Goal: Information Seeking & Learning: Find specific fact

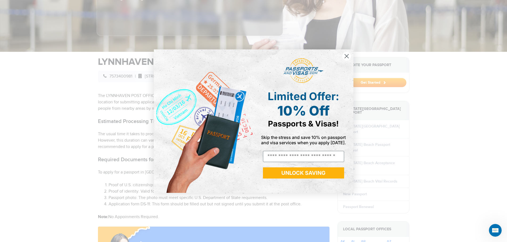
click at [345, 56] on circle "Close dialog" at bounding box center [346, 56] width 9 height 9
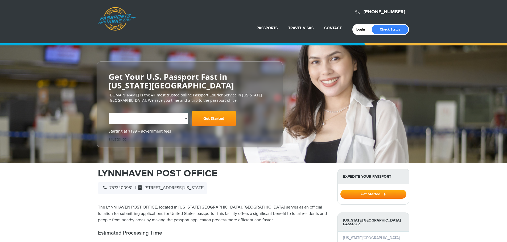
select select "**********"
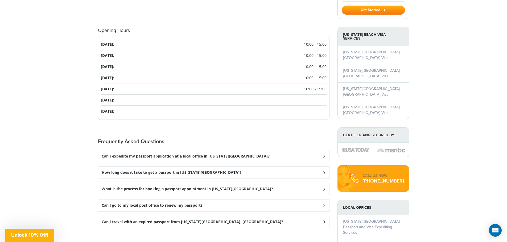
scroll to position [586, 0]
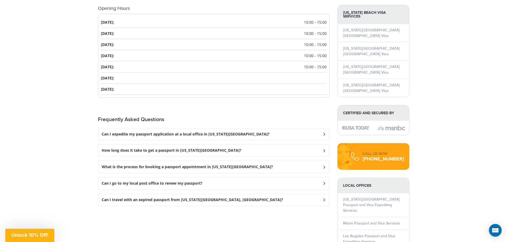
click at [323, 134] on icon at bounding box center [323, 134] width 5 height 3
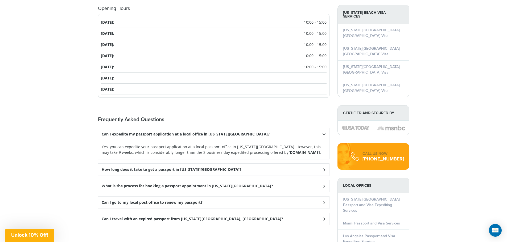
click at [321, 141] on div "Can I go to my local post office to renew my passport?" at bounding box center [213, 135] width 231 height 12
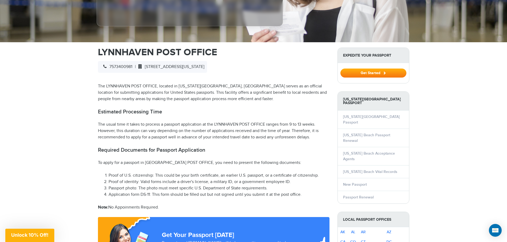
scroll to position [133, 0]
